Goal: Information Seeking & Learning: Learn about a topic

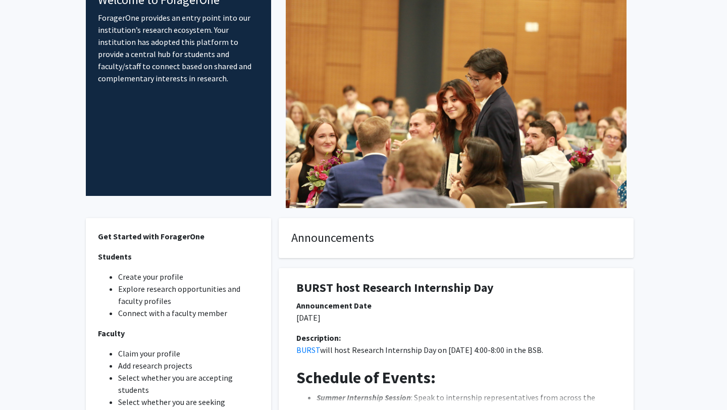
scroll to position [251, 0]
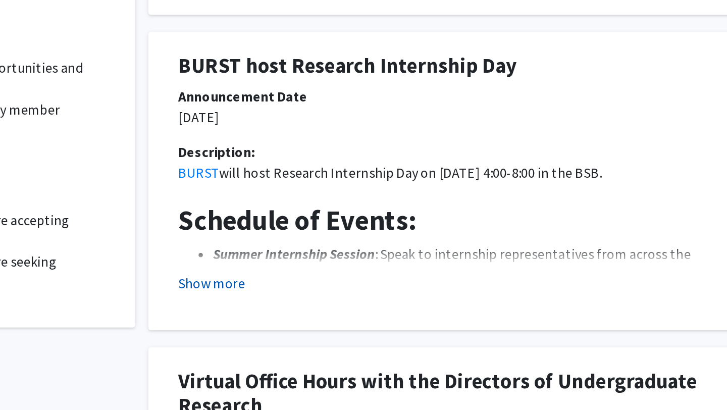
click at [320, 233] on button "Show more" at bounding box center [315, 231] width 39 height 12
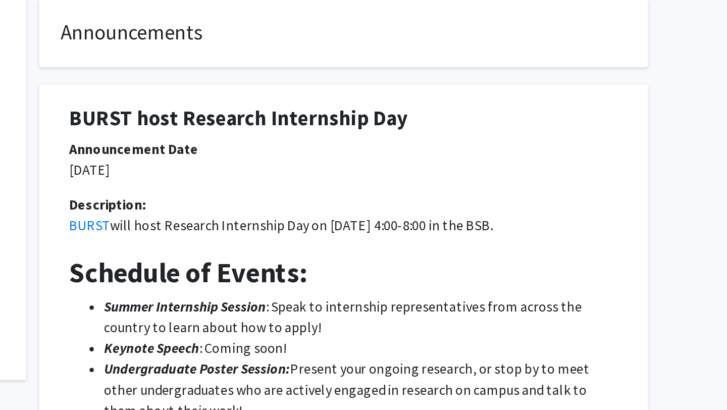
scroll to position [283, 0]
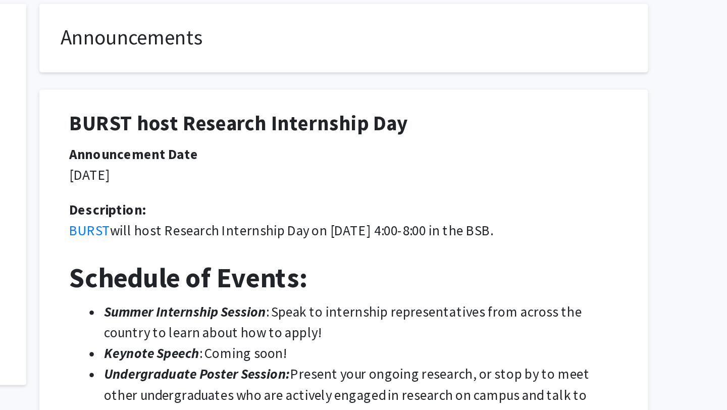
click at [365, 131] on p "BURST will host Research Internship Day on [DATE] 4:00-8:00 in the BSB." at bounding box center [455, 134] width 319 height 12
drag, startPoint x: 365, startPoint y: 132, endPoint x: 427, endPoint y: 132, distance: 62.1
click at [427, 132] on p "BURST will host Research Internship Day on [DATE] 4:00-8:00 in the BSB." at bounding box center [455, 134] width 319 height 12
copy p "Research Internship Day"
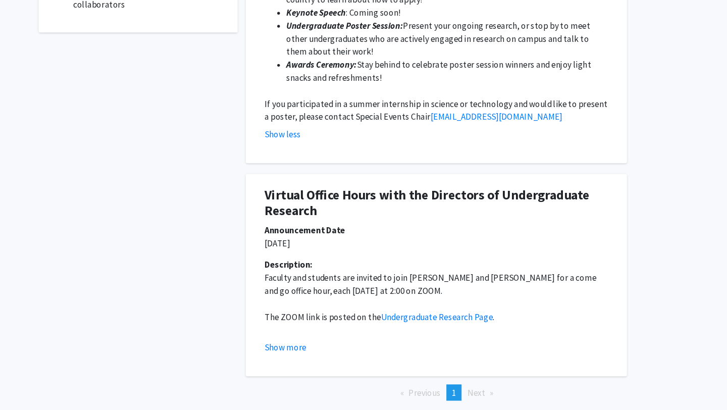
scroll to position [449, 0]
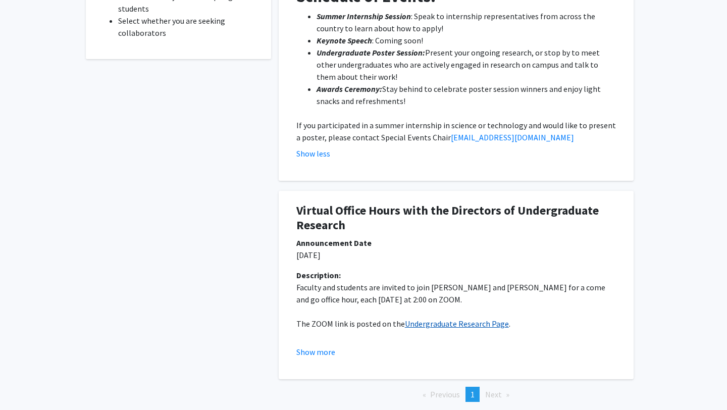
click at [461, 321] on link "Undergraduate Research Page" at bounding box center [457, 323] width 104 height 10
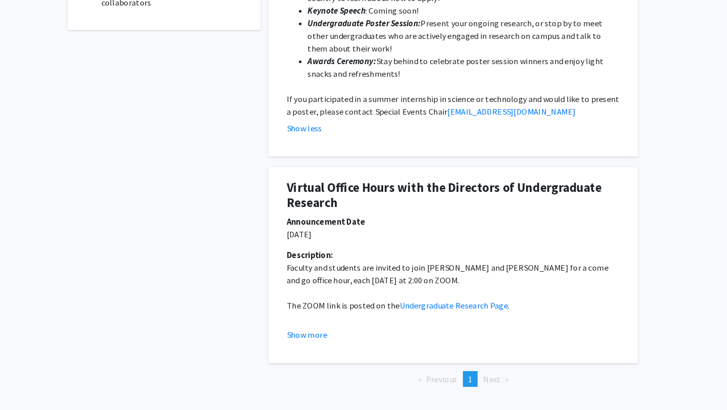
scroll to position [468, 0]
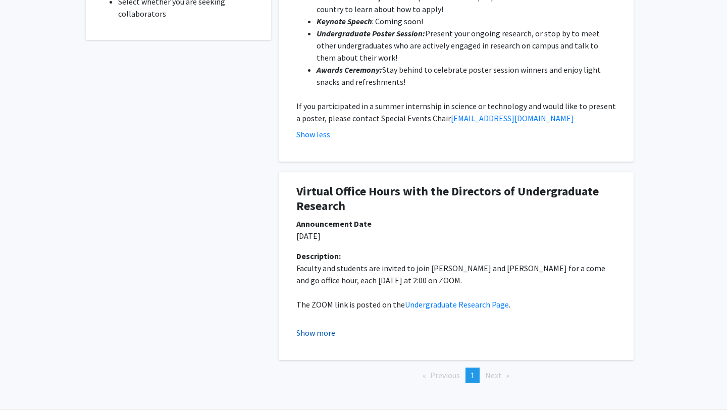
click at [314, 333] on button "Show more" at bounding box center [315, 332] width 39 height 12
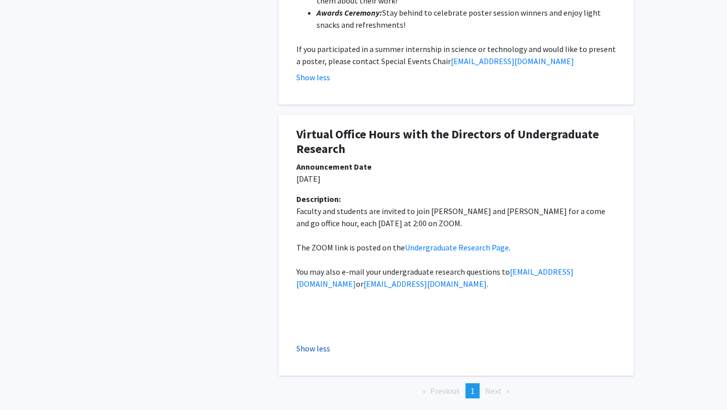
scroll to position [575, 0]
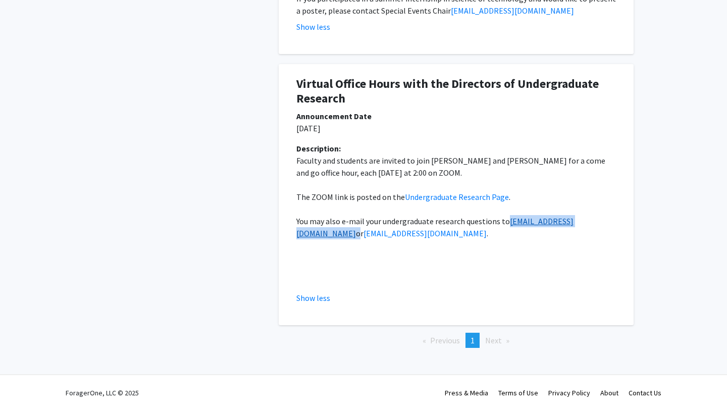
drag, startPoint x: 619, startPoint y: 221, endPoint x: 508, endPoint y: 225, distance: 110.6
click at [508, 225] on div "Description: Faculty and students are invited to join [PERSON_NAME] and [PERSON…" at bounding box center [456, 222] width 335 height 161
copy p "[EMAIL_ADDRESS][DOMAIN_NAME]"
click at [539, 245] on p at bounding box center [455, 245] width 319 height 12
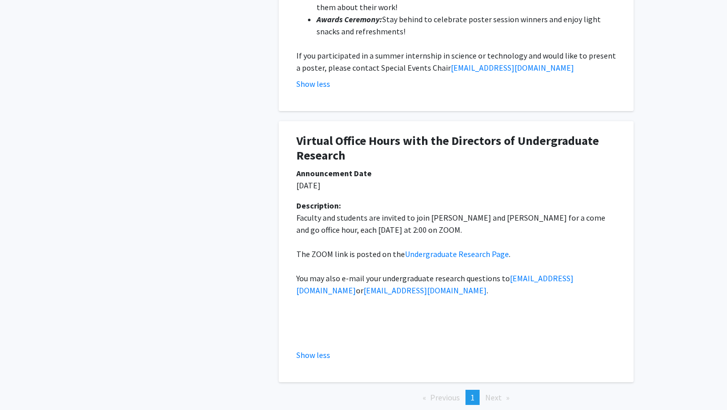
scroll to position [519, 0]
drag, startPoint x: 505, startPoint y: 277, endPoint x: 628, endPoint y: 277, distance: 122.6
click at [628, 277] on div "Virtual Office Hours with the Directors of Undergraduate Research Announcement …" at bounding box center [456, 250] width 355 height 261
copy p "[EMAIL_ADDRESS][DOMAIN_NAME]"
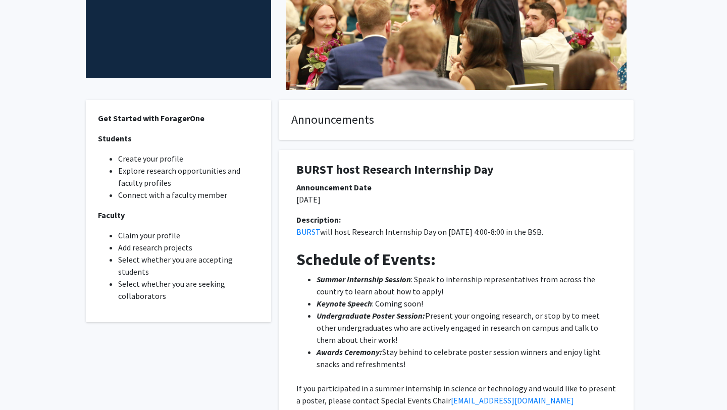
scroll to position [195, 0]
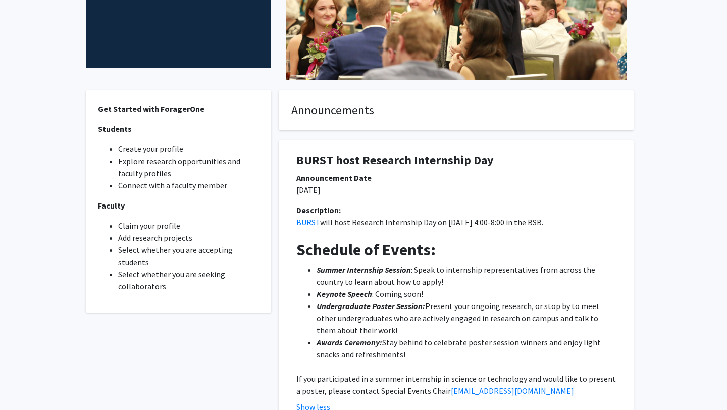
click at [317, 163] on h1 "BURST host Research Internship Day" at bounding box center [455, 160] width 319 height 15
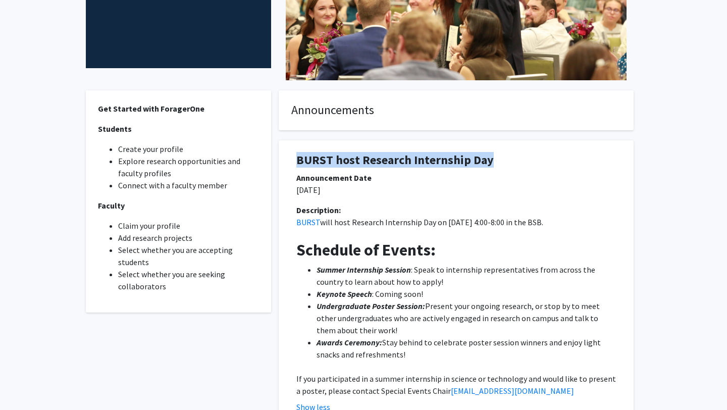
drag, startPoint x: 317, startPoint y: 163, endPoint x: 475, endPoint y: 165, distance: 157.4
click at [475, 165] on h1 "BURST host Research Internship Day" at bounding box center [455, 160] width 319 height 15
copy h1 "BURST host Research Internship Day"
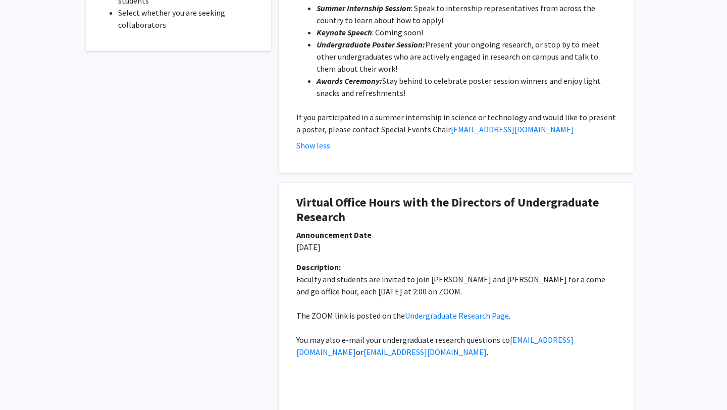
scroll to position [457, 0]
